Goal: Transaction & Acquisition: Purchase product/service

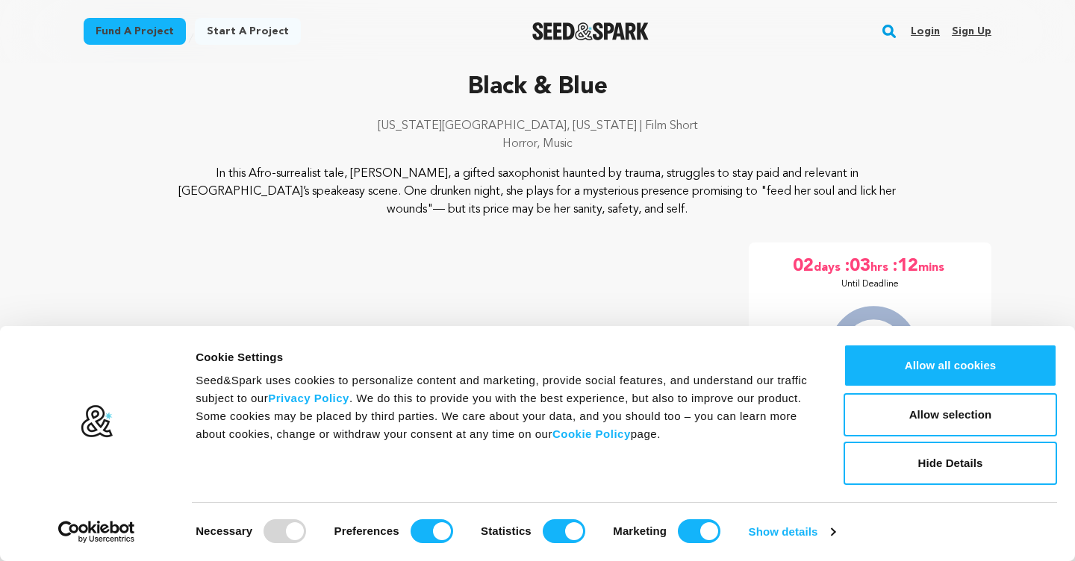
scroll to position [62, 0]
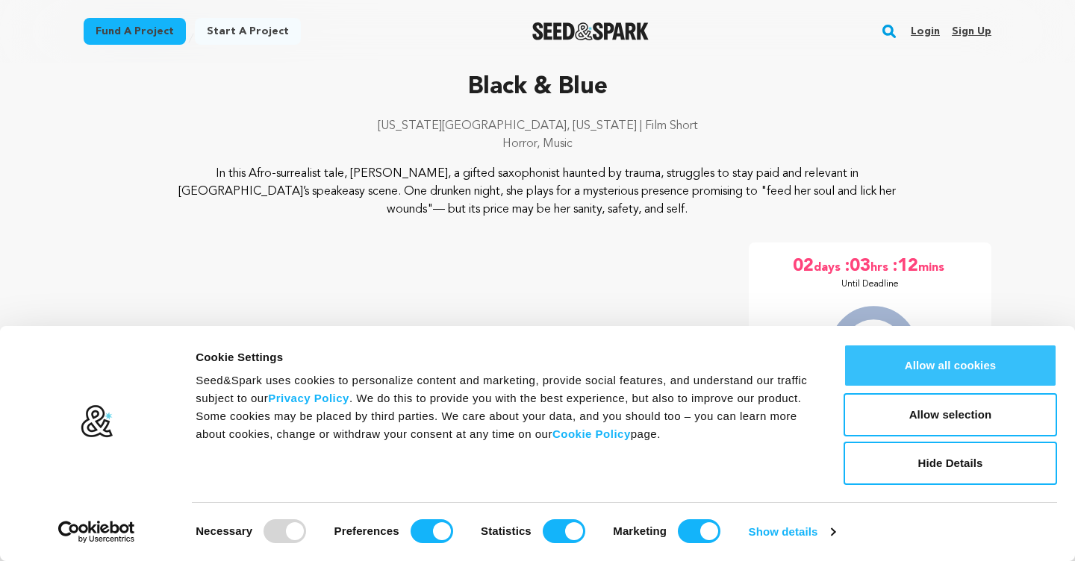
click at [925, 364] on button "Allow all cookies" at bounding box center [949, 365] width 213 height 43
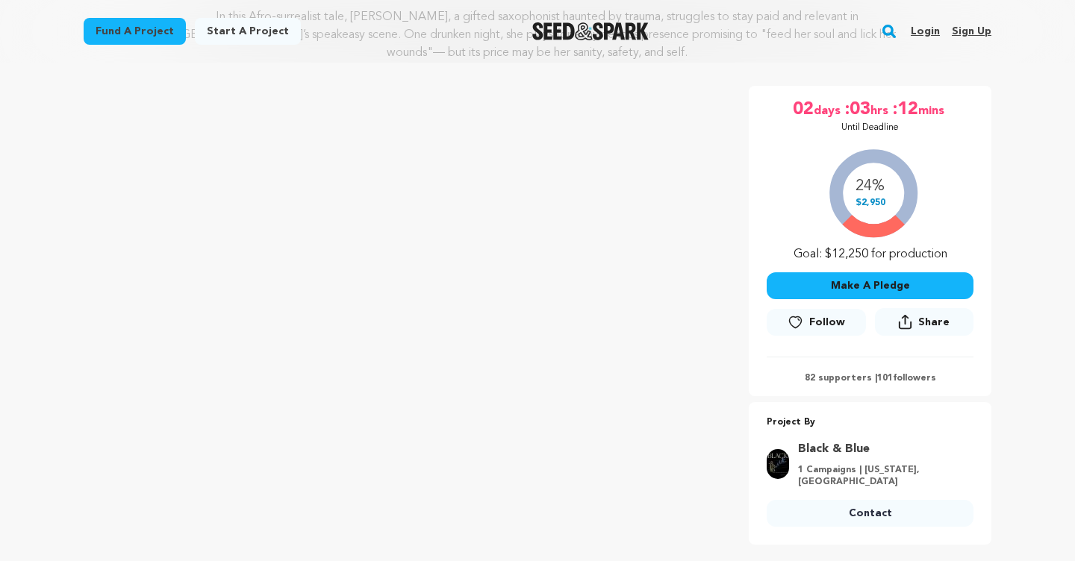
scroll to position [231, 0]
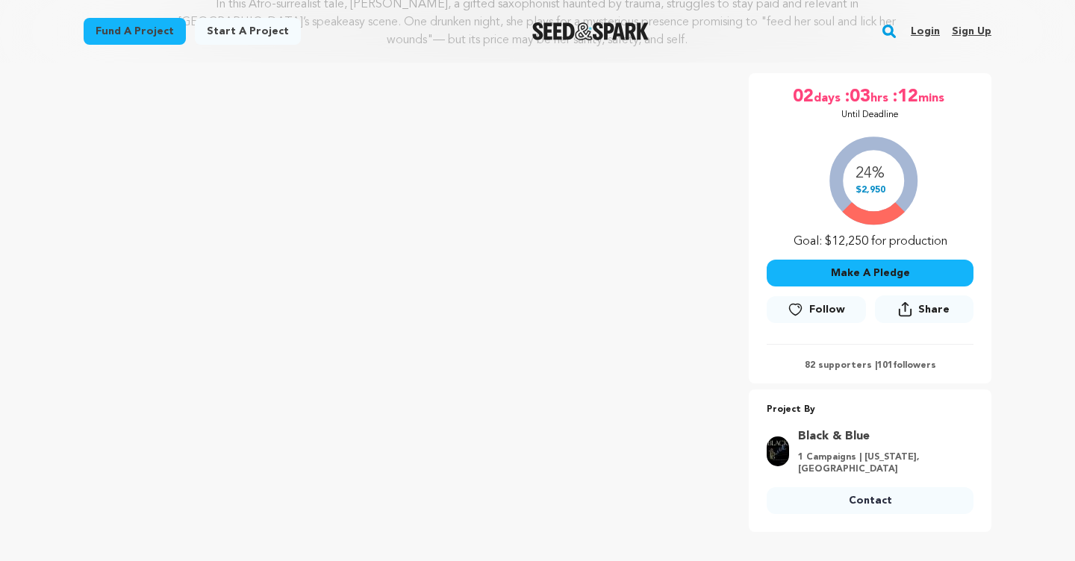
click at [870, 275] on button "Make A Pledge" at bounding box center [870, 273] width 207 height 27
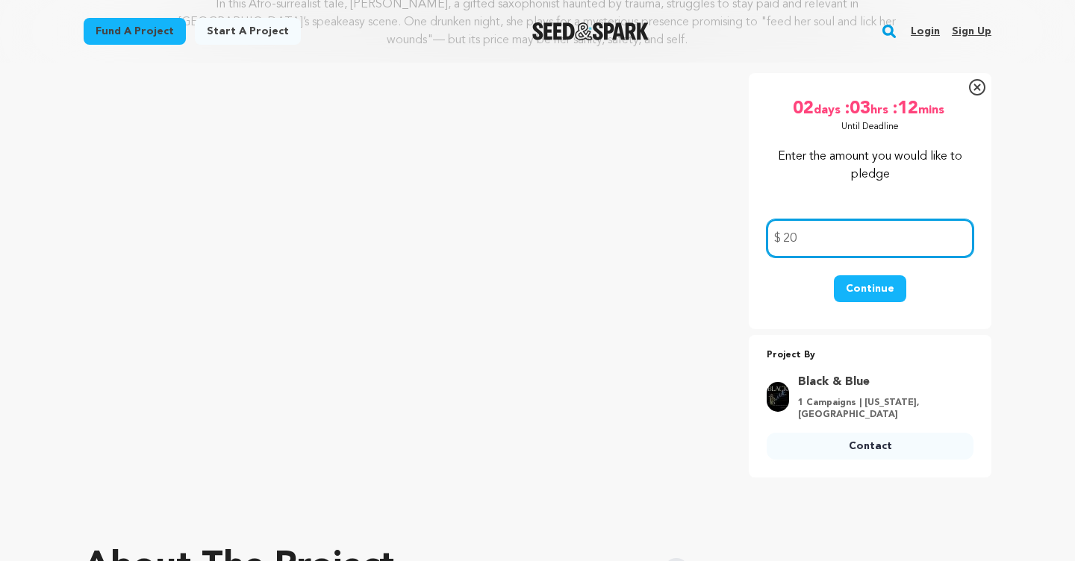
type input "20"
click at [873, 290] on button "Continue" at bounding box center [870, 288] width 72 height 27
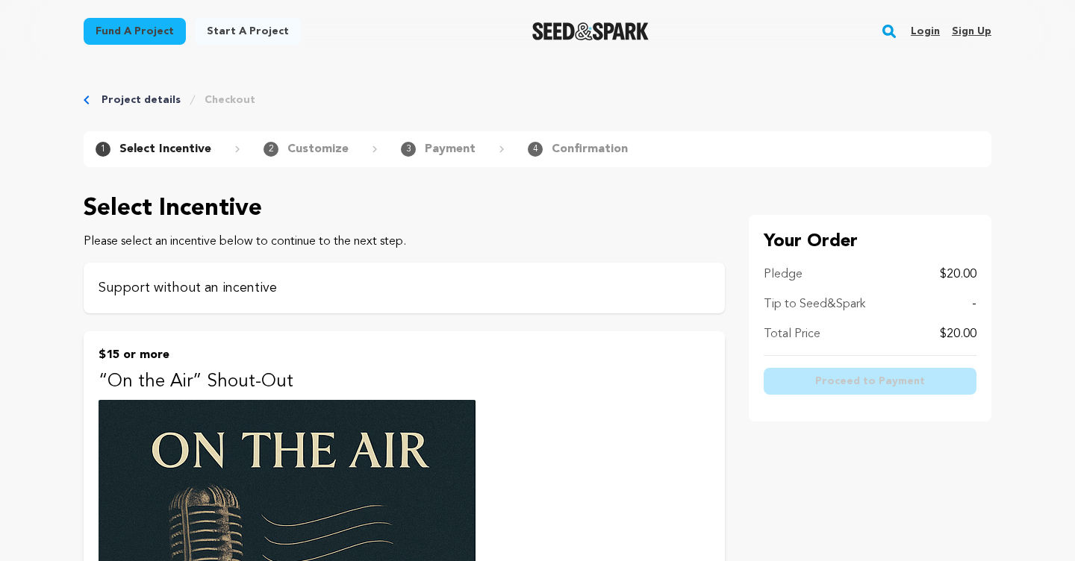
click at [458, 287] on p "Support without an incentive" at bounding box center [404, 288] width 611 height 21
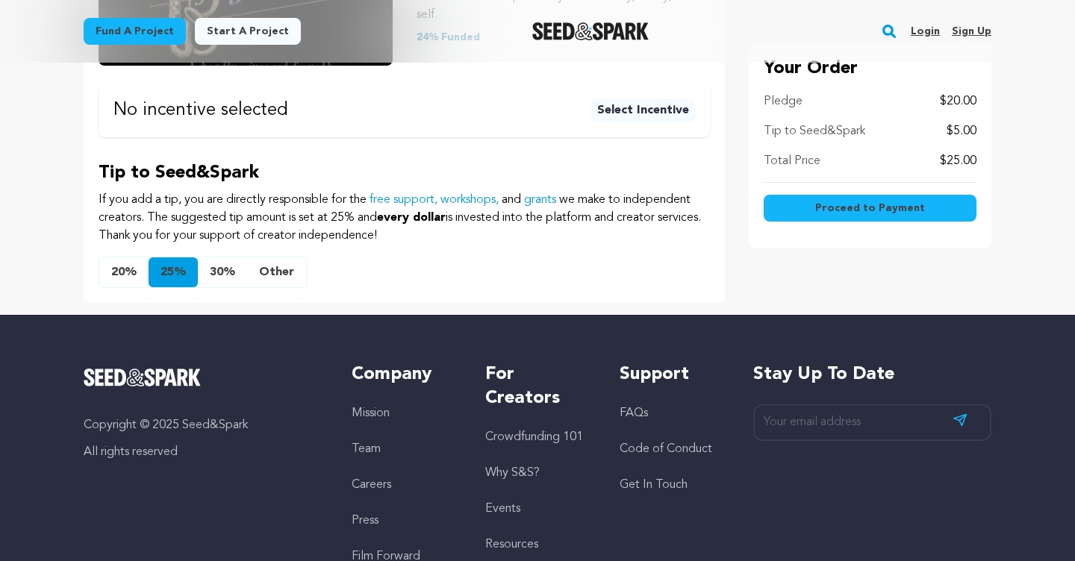
scroll to position [438, 0]
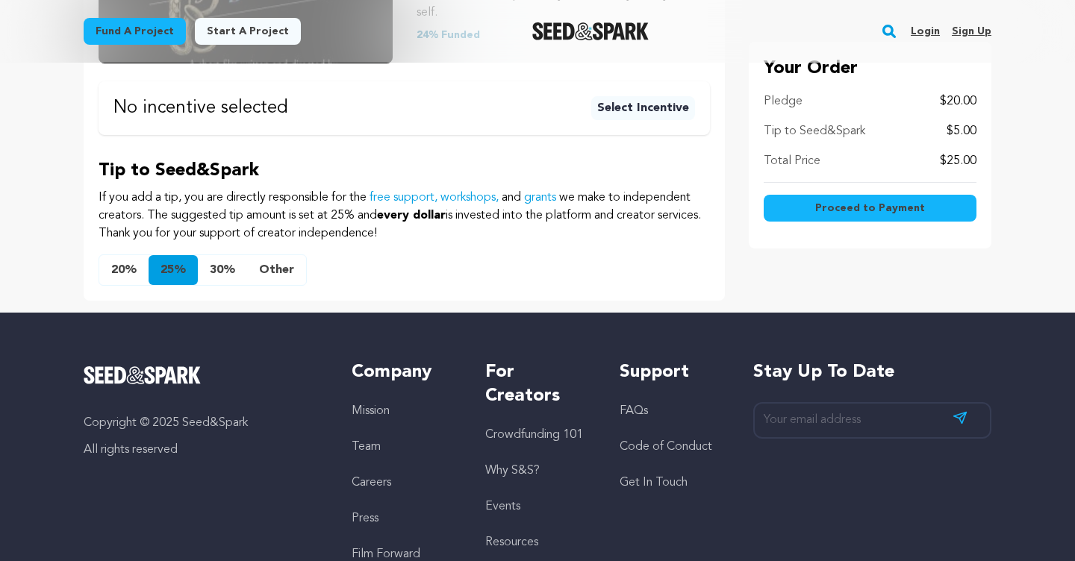
click at [289, 255] on button "Other" at bounding box center [276, 270] width 59 height 30
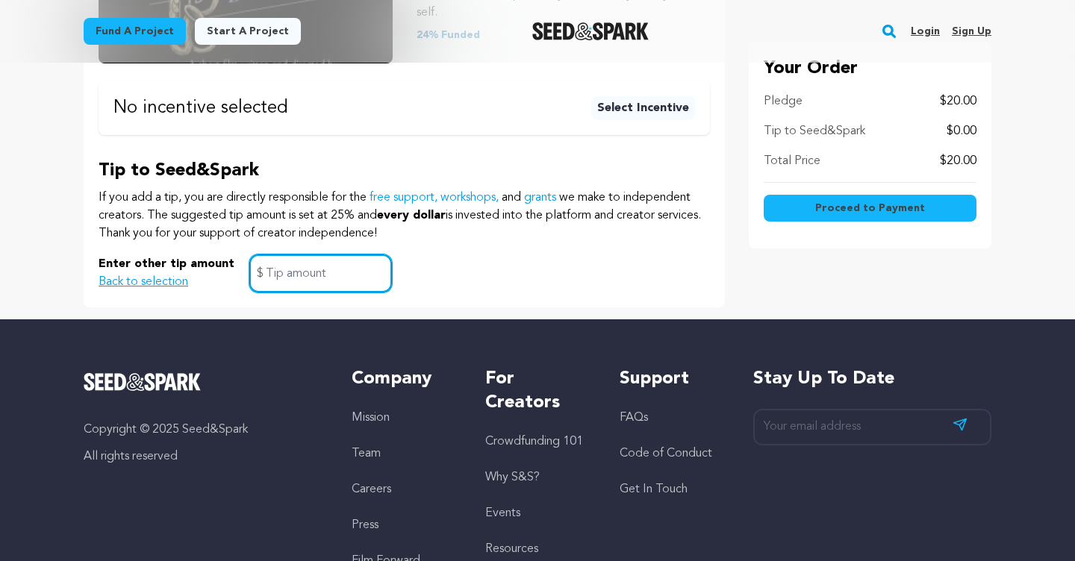
click at [293, 255] on input "text" at bounding box center [320, 274] width 143 height 38
click at [511, 232] on div "Tip to Seed&Spark If you add a tip, you are directly responsible for the free s…" at bounding box center [404, 226] width 611 height 134
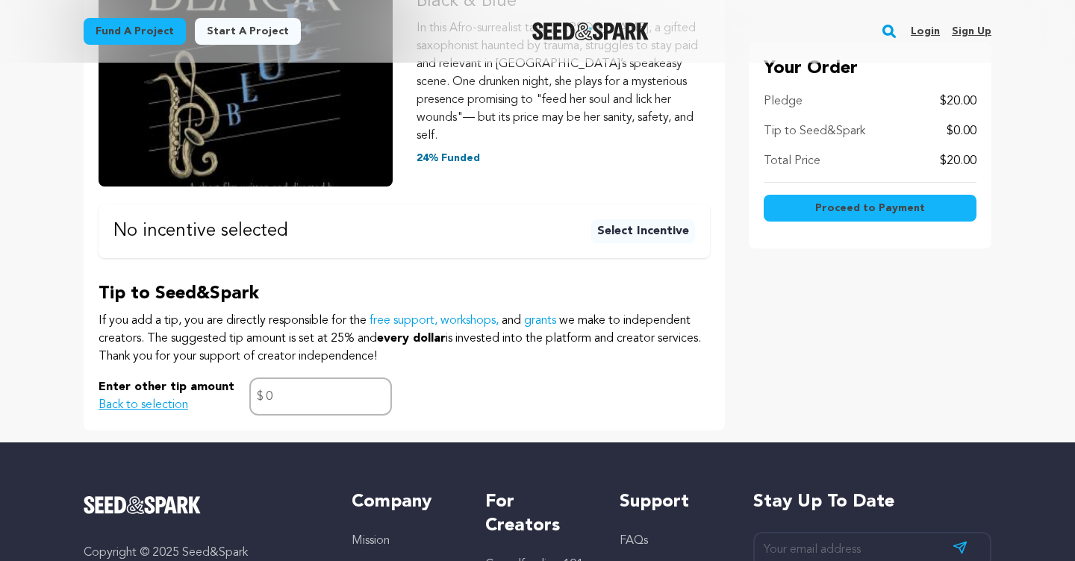
scroll to position [306, 0]
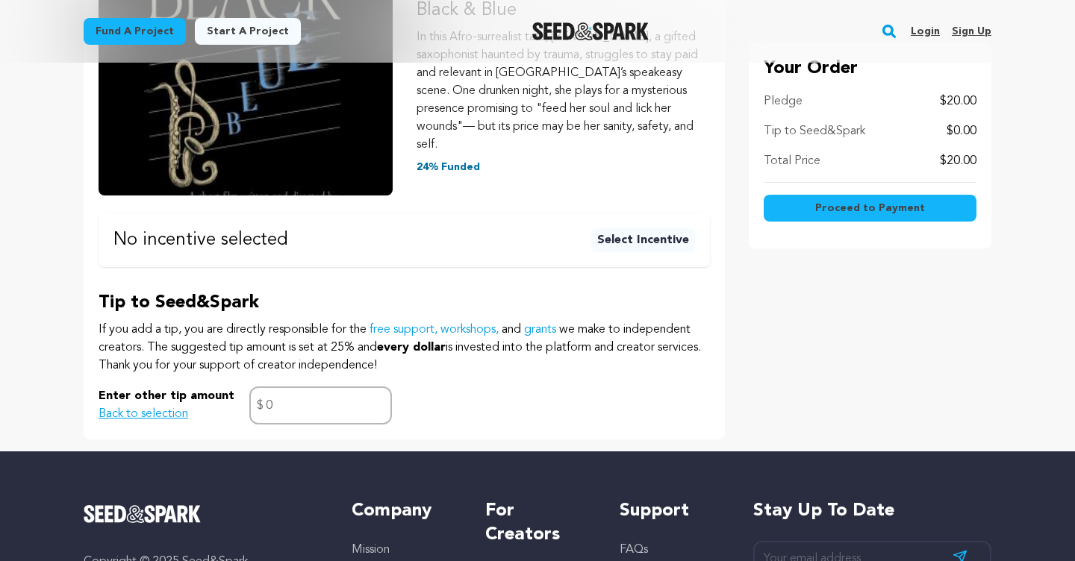
click at [899, 205] on span "Proceed to Payment" at bounding box center [870, 208] width 110 height 15
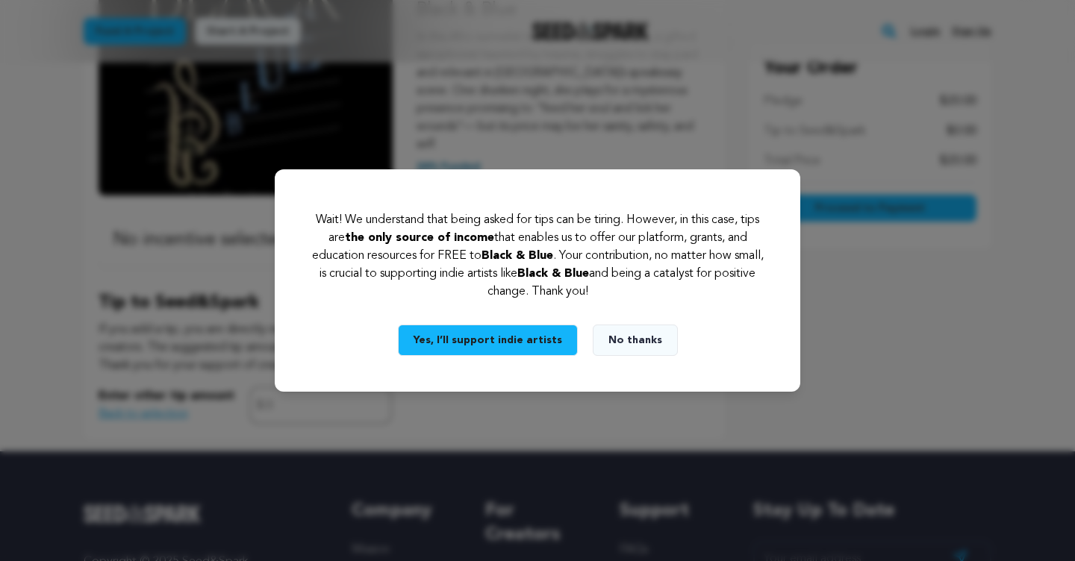
click at [549, 340] on button "Yes, I’ll support indie artists" at bounding box center [488, 340] width 180 height 31
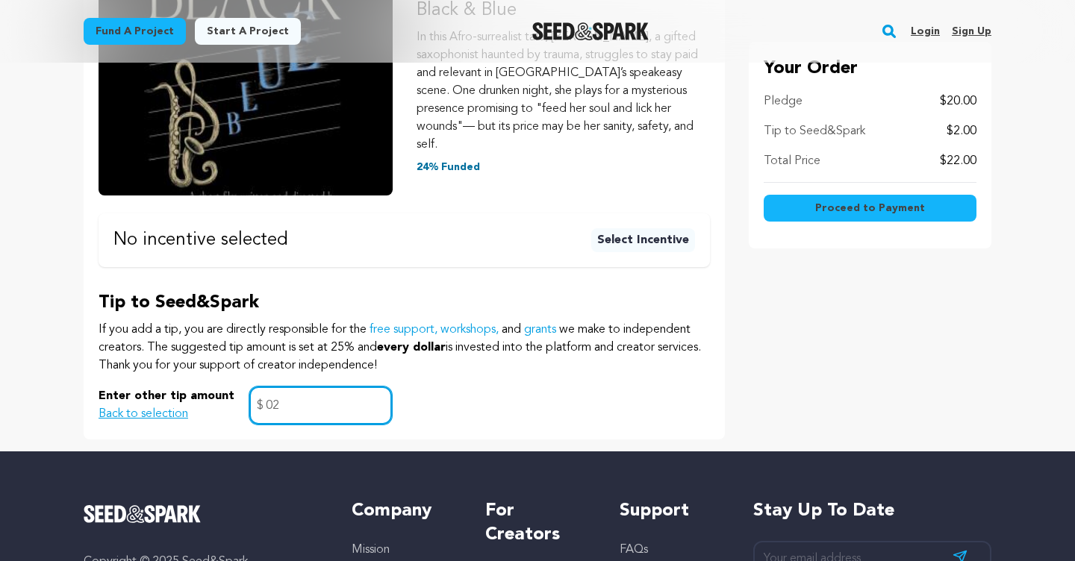
type input "0"
type input "2"
click at [846, 212] on span "Proceed to Payment" at bounding box center [870, 208] width 110 height 15
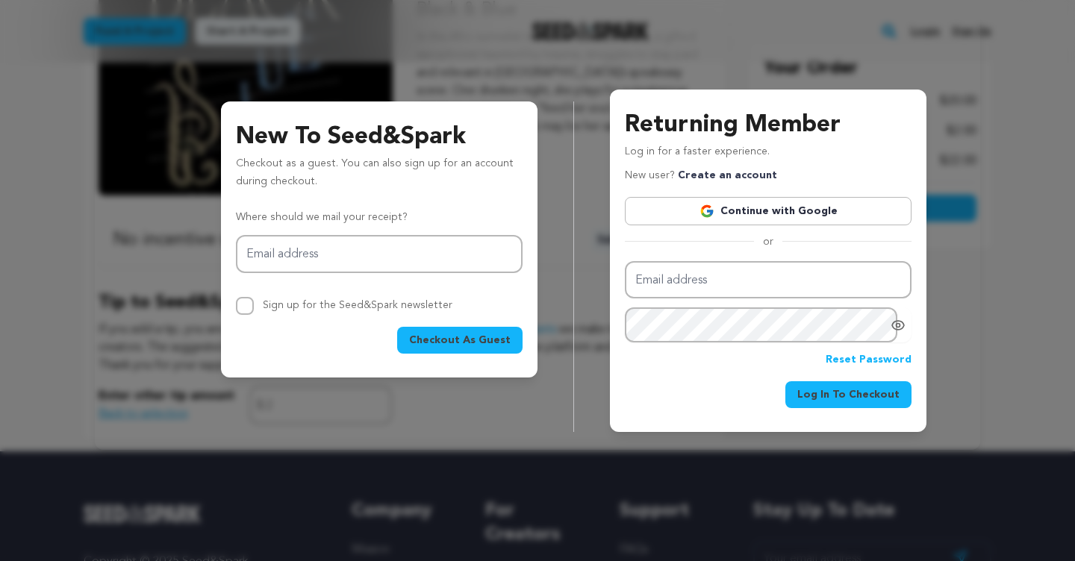
click at [759, 208] on link "Continue with Google" at bounding box center [768, 211] width 287 height 28
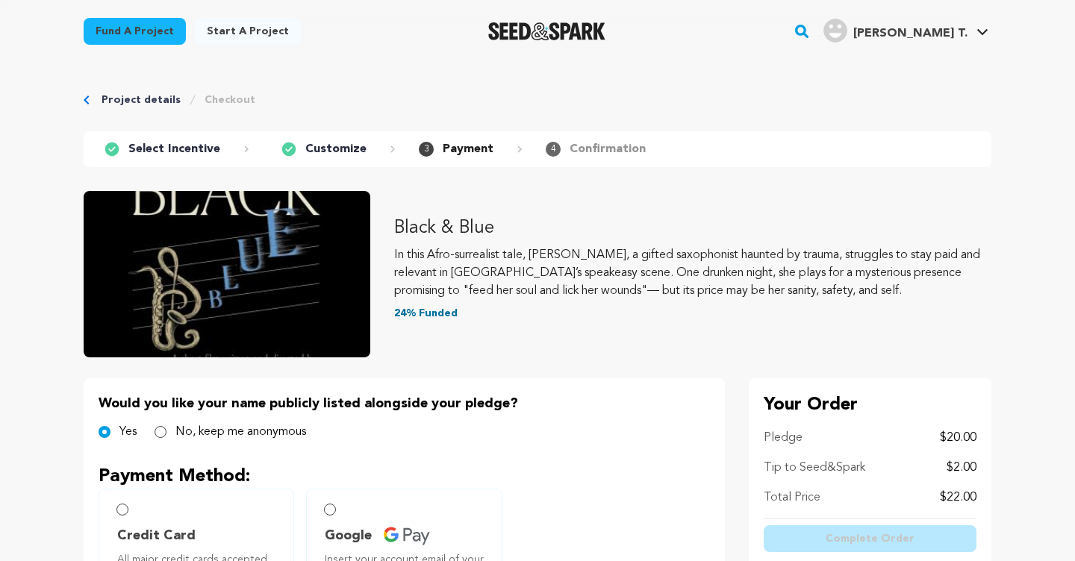
scroll to position [139, 0]
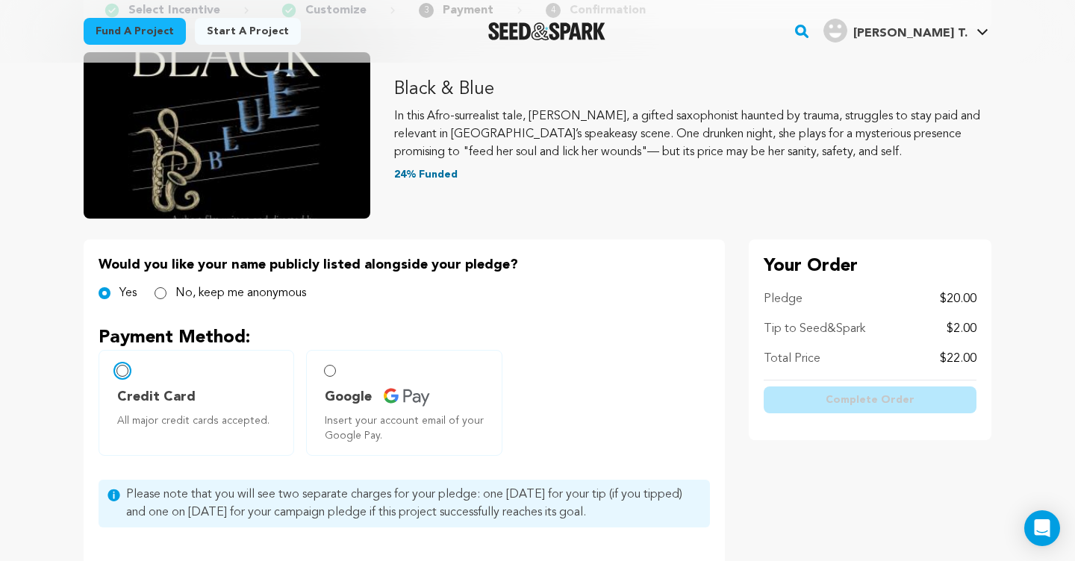
click at [120, 373] on input "Credit Card All major credit cards accepted." at bounding box center [122, 371] width 12 height 12
radio input "false"
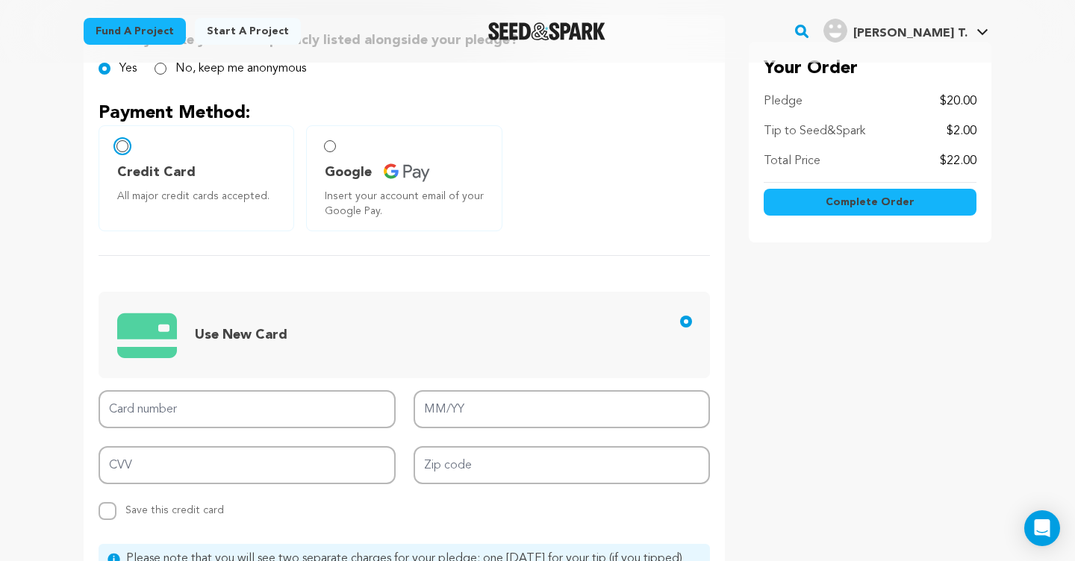
scroll to position [365, 0]
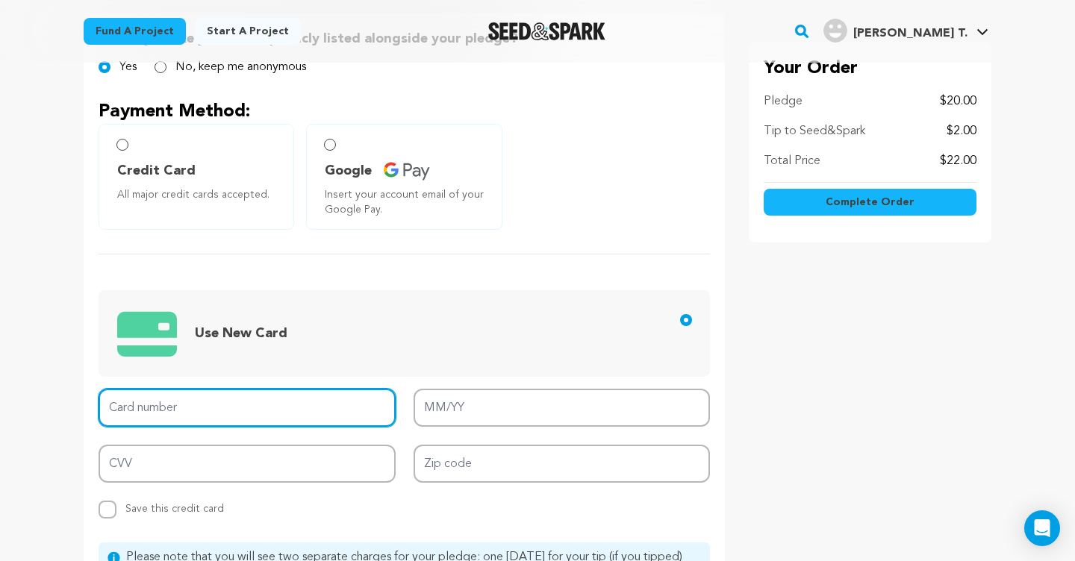
click at [196, 397] on input "Card number" at bounding box center [247, 408] width 297 height 38
type input "[CREDIT_CARD_NUMBER]"
type input "03/30"
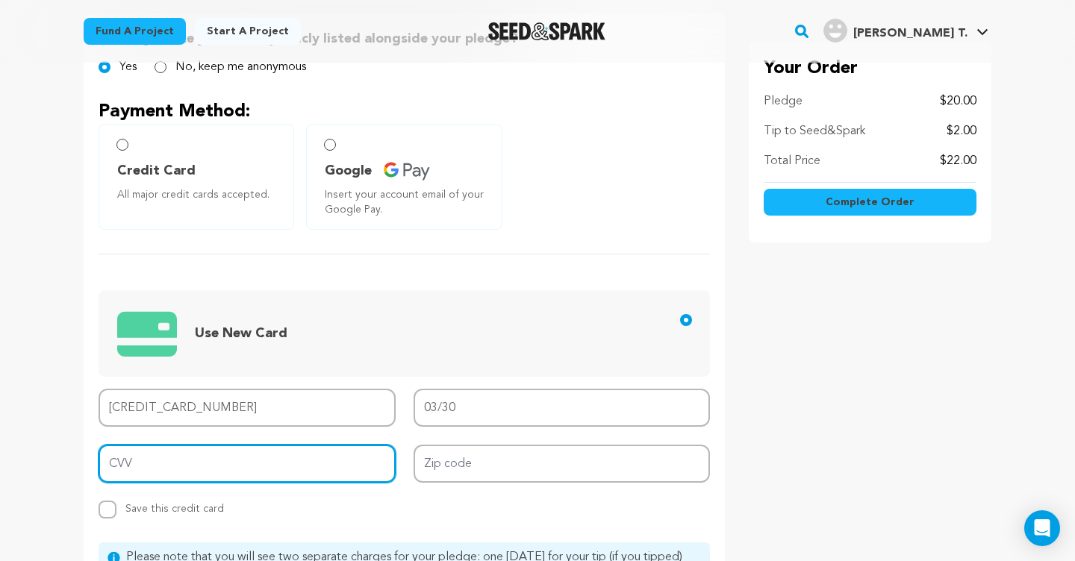
type input "483"
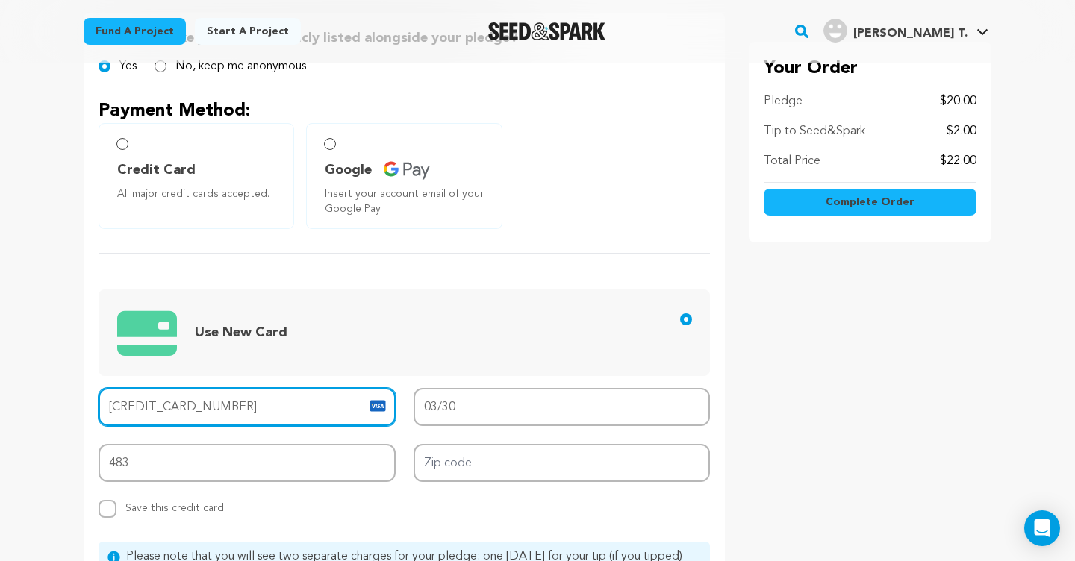
scroll to position [372, 0]
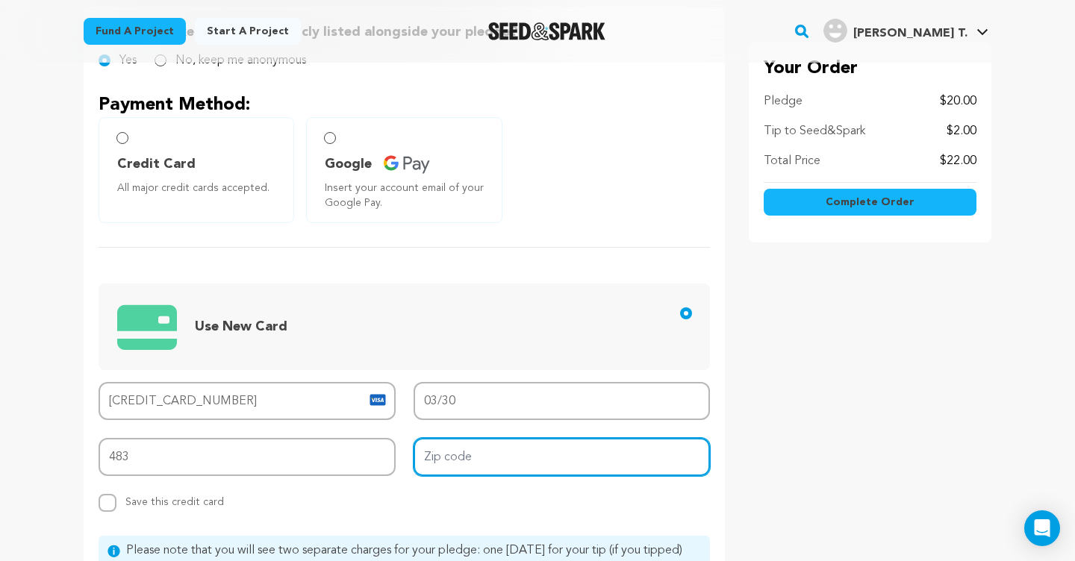
click at [487, 455] on input "Zip code" at bounding box center [562, 457] width 297 height 38
type input "10023"
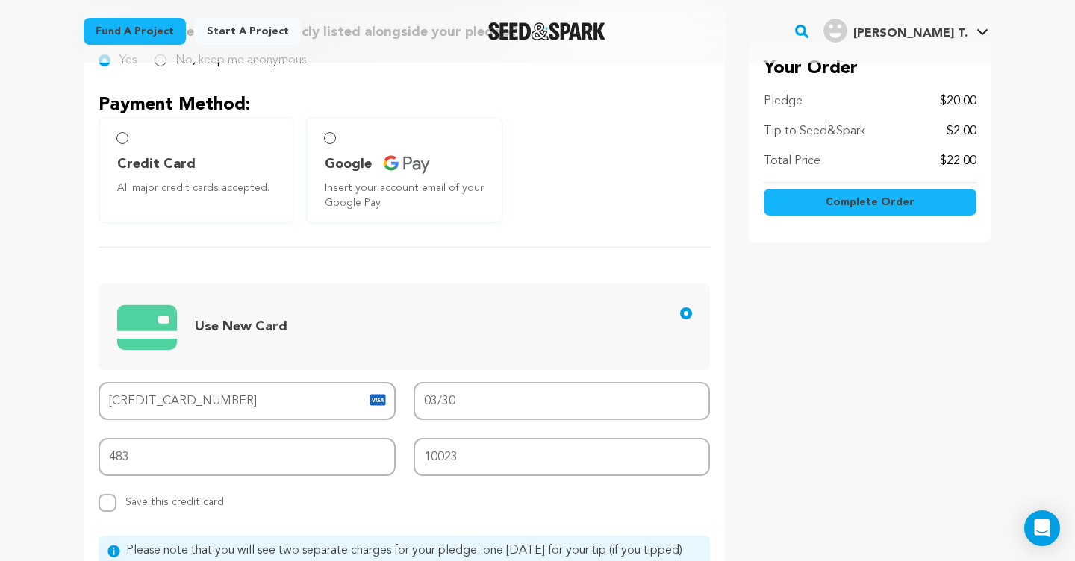
click at [321, 523] on div "Would you like your name publicly listed alongside your pledge? Yes No, keep me…" at bounding box center [404, 332] width 641 height 651
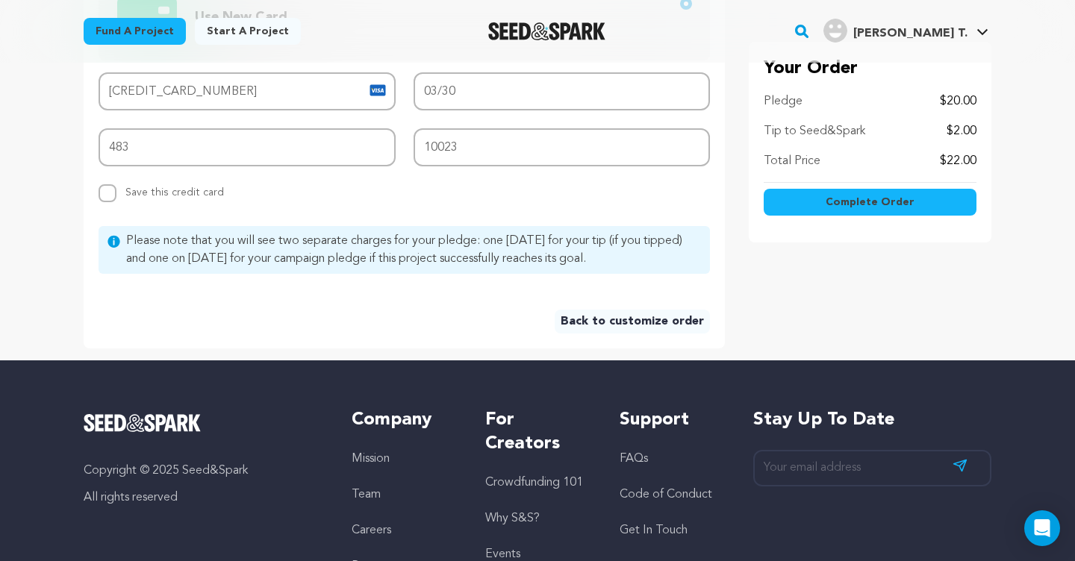
scroll to position [686, 0]
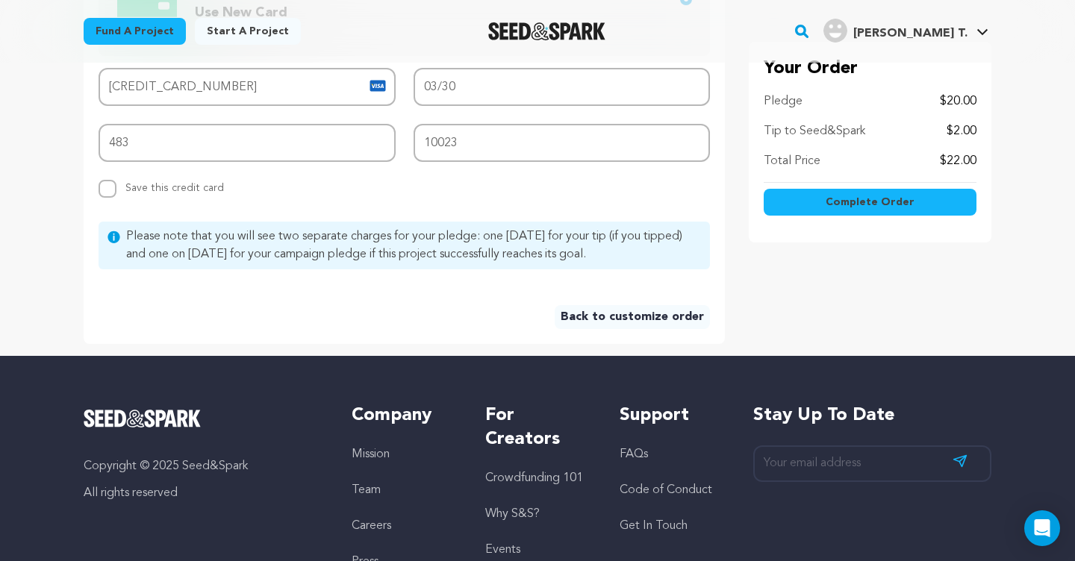
click at [838, 209] on span "Complete Order" at bounding box center [870, 202] width 89 height 15
